Goal: Task Accomplishment & Management: Manage account settings

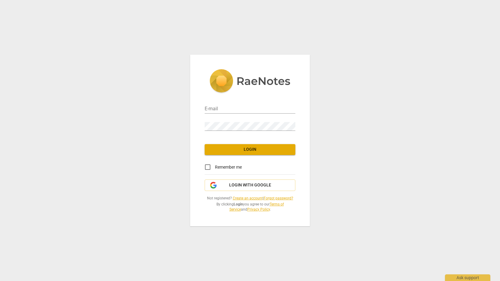
type input "cate@coachacademy.com"
click at [249, 147] on span "Login" at bounding box center [250, 150] width 81 height 6
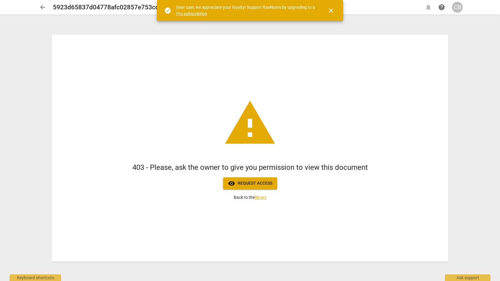
click at [462, 7] on div "CB" at bounding box center [457, 7] width 11 height 11
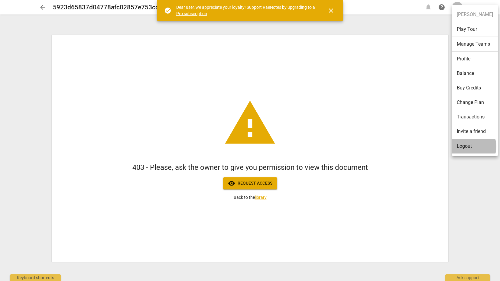
click at [470, 147] on li "Logout" at bounding box center [475, 146] width 46 height 15
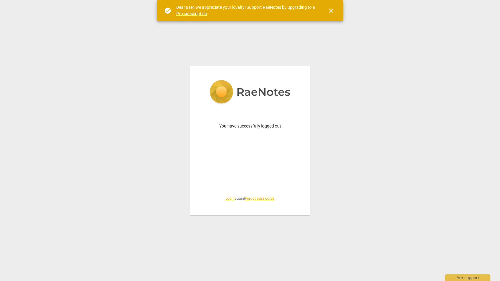
click at [223, 196] on span "Login again | Forgot password?" at bounding box center [250, 198] width 91 height 5
click at [229, 198] on link "Login" at bounding box center [230, 199] width 9 height 4
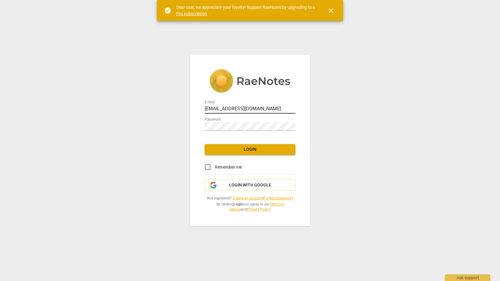
click at [228, 113] on input "cate@coachacademy.com" at bounding box center [250, 109] width 91 height 9
type input "cate@canadacoachacademy.com"
click at [233, 152] on button "Login" at bounding box center [250, 149] width 91 height 11
